Goal: Task Accomplishment & Management: Manage account settings

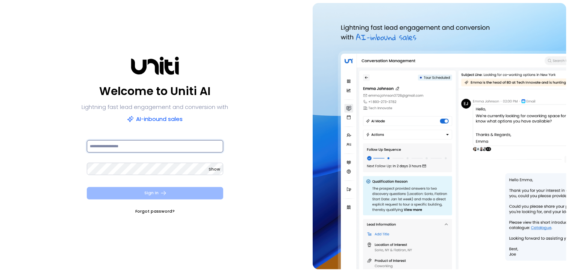
type input "**********"
click at [182, 191] on button "Sign In" at bounding box center [155, 193] width 136 height 12
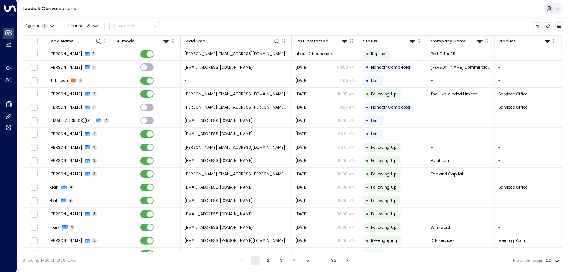
click at [266, 264] on button "2" at bounding box center [268, 260] width 9 height 9
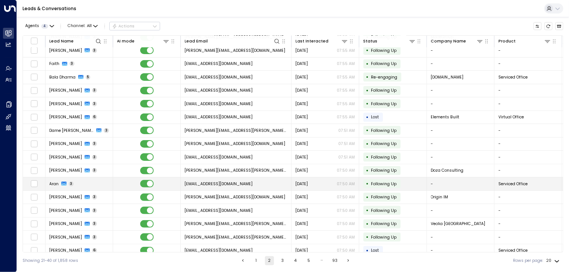
scroll to position [62, 0]
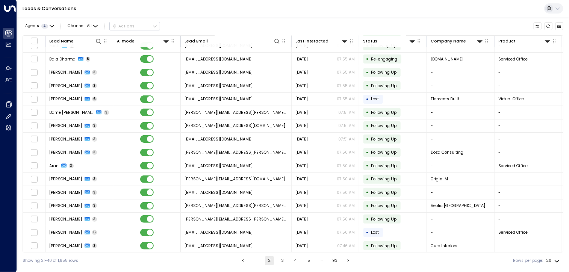
click at [281, 263] on button "3" at bounding box center [282, 260] width 9 height 9
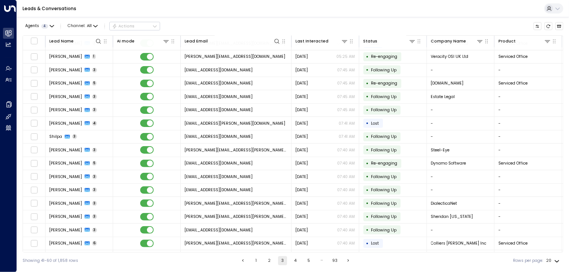
scroll to position [62, 0]
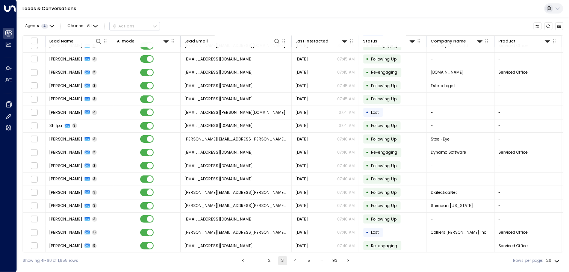
click at [254, 263] on button "1" at bounding box center [256, 260] width 9 height 9
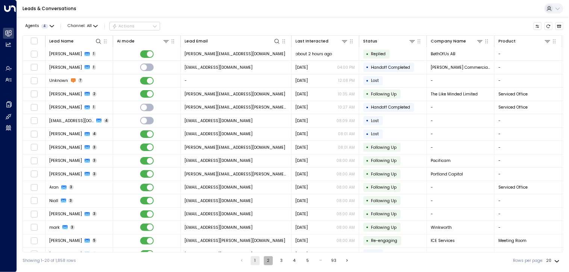
click at [270, 258] on button "2" at bounding box center [268, 260] width 9 height 9
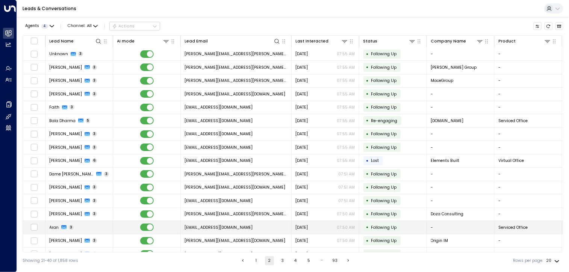
scroll to position [62, 0]
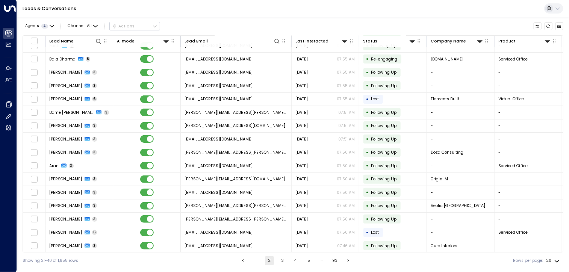
click at [282, 261] on button "3" at bounding box center [282, 260] width 9 height 9
